Goal: Entertainment & Leisure: Consume media (video, audio)

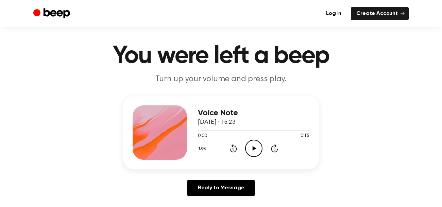
scroll to position [11, 0]
click at [256, 149] on icon "Play Audio" at bounding box center [253, 147] width 17 height 17
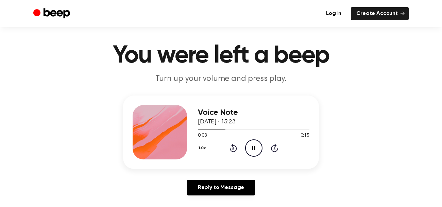
click at [256, 149] on icon "Pause Audio" at bounding box center [253, 147] width 17 height 17
click at [256, 149] on icon "Play Audio" at bounding box center [253, 147] width 17 height 17
click at [236, 149] on icon at bounding box center [233, 148] width 7 height 8
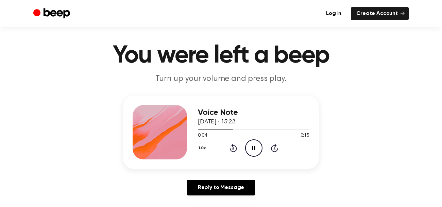
click at [236, 149] on icon at bounding box center [233, 148] width 7 height 8
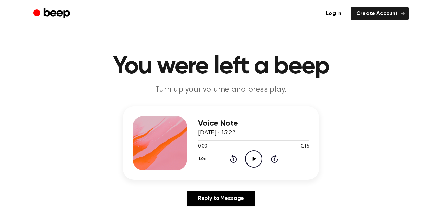
click at [245, 165] on icon "Play Audio" at bounding box center [253, 158] width 17 height 17
click at [253, 152] on icon "Play Audio" at bounding box center [253, 158] width 17 height 17
click at [249, 158] on icon "Play Audio" at bounding box center [253, 158] width 17 height 17
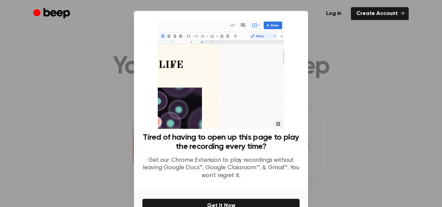
scroll to position [38, 0]
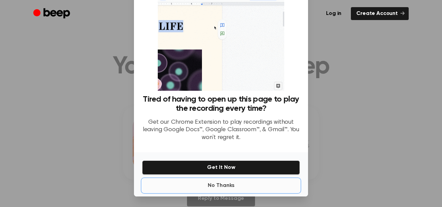
click at [221, 182] on button "No Thanks" at bounding box center [221, 186] width 158 height 14
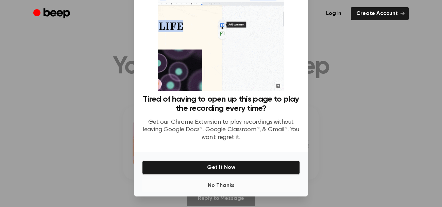
click at [221, 183] on div "Voice Note 23 August 2024 · 15:23 0:00 0:15 Your browser does not support the […" at bounding box center [220, 158] width 425 height 105
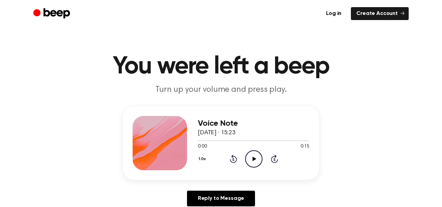
click at [244, 164] on div "1.0x Rewind 5 seconds Play Audio Skip 5 seconds" at bounding box center [253, 158] width 111 height 17
click at [251, 157] on icon "Play Audio" at bounding box center [253, 158] width 17 height 17
click at [252, 159] on icon at bounding box center [254, 159] width 4 height 4
